Goal: Task Accomplishment & Management: Manage account settings

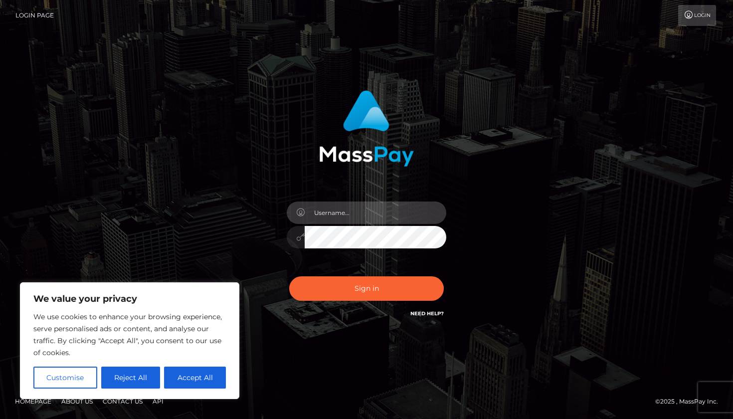
type input "[EMAIL_ADDRESS][DOMAIN_NAME]"
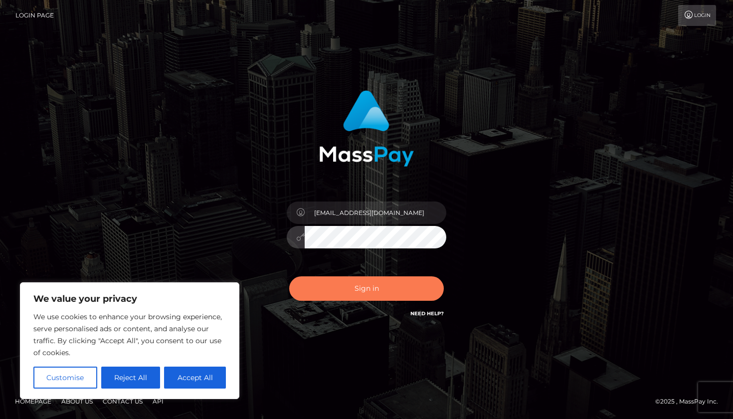
click at [376, 285] on button "Sign in" at bounding box center [366, 288] width 155 height 24
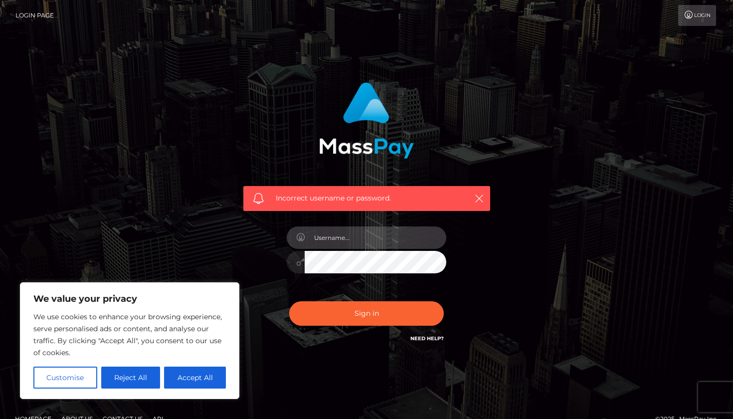
type input "[EMAIL_ADDRESS][DOMAIN_NAME]"
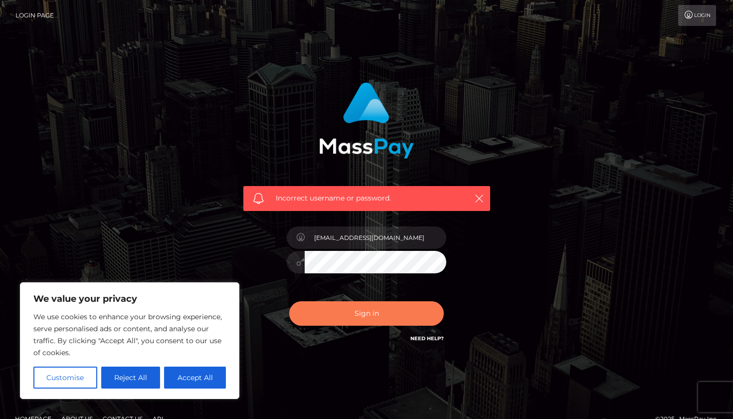
click at [339, 311] on button "Sign in" at bounding box center [366, 313] width 155 height 24
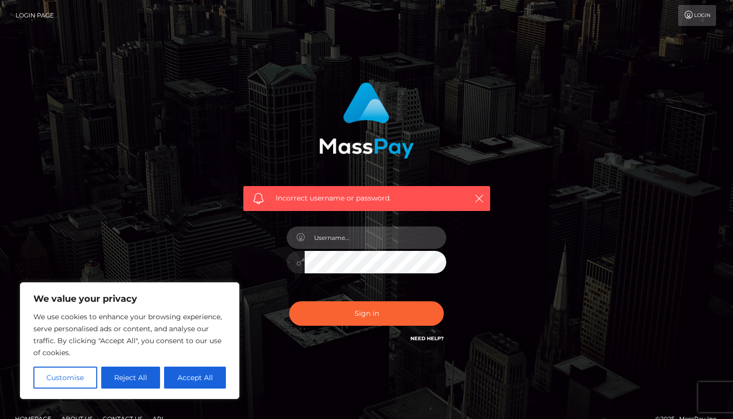
type input "[EMAIL_ADDRESS][DOMAIN_NAME]"
click at [284, 266] on div "[EMAIL_ADDRESS][DOMAIN_NAME]" at bounding box center [366, 257] width 174 height 76
click at [297, 262] on div at bounding box center [367, 260] width 160 height 19
click at [366, 313] on button "Sign in" at bounding box center [366, 313] width 155 height 24
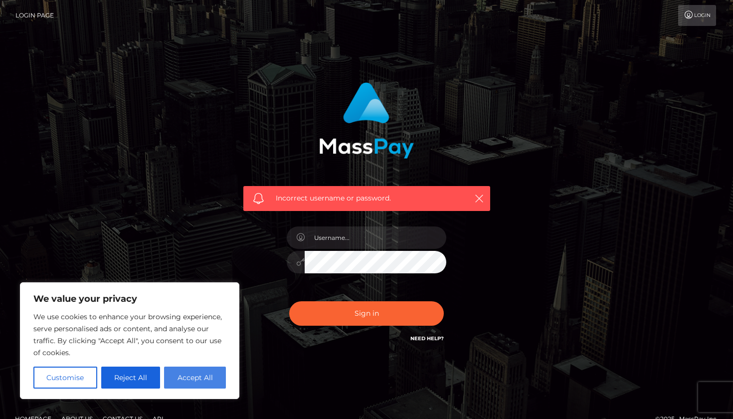
click at [203, 377] on button "Accept All" at bounding box center [195, 377] width 62 height 22
checkbox input "true"
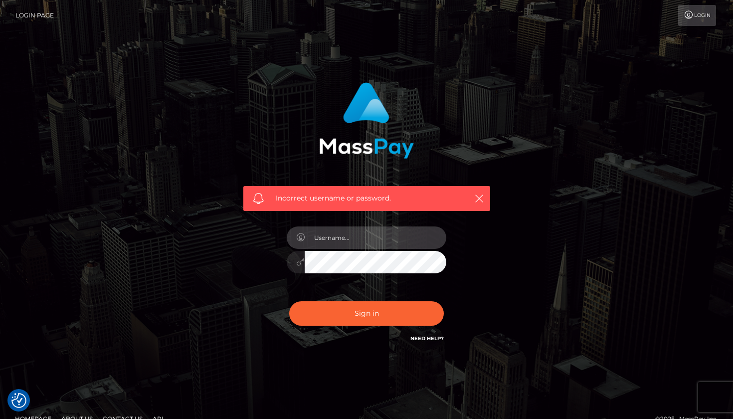
type input "[EMAIL_ADDRESS][DOMAIN_NAME]"
